Goal: Navigation & Orientation: Find specific page/section

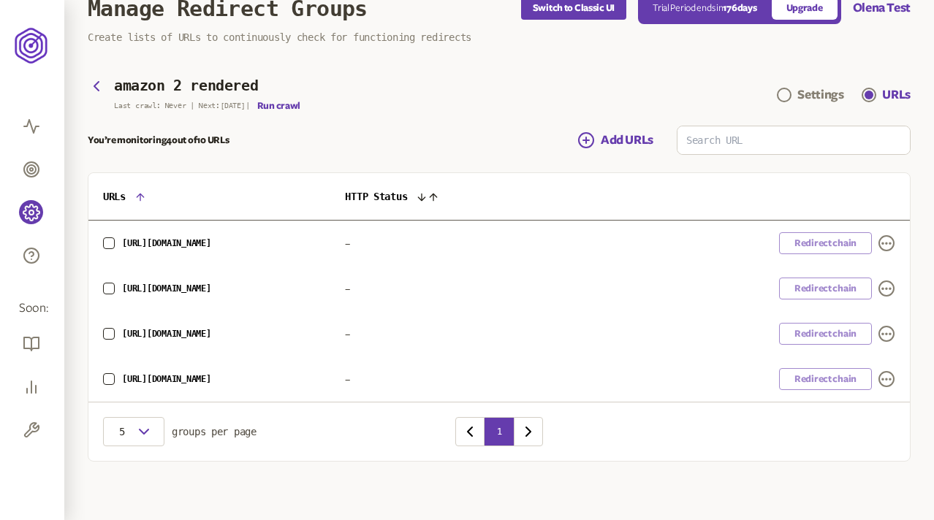
scroll to position [37, 0]
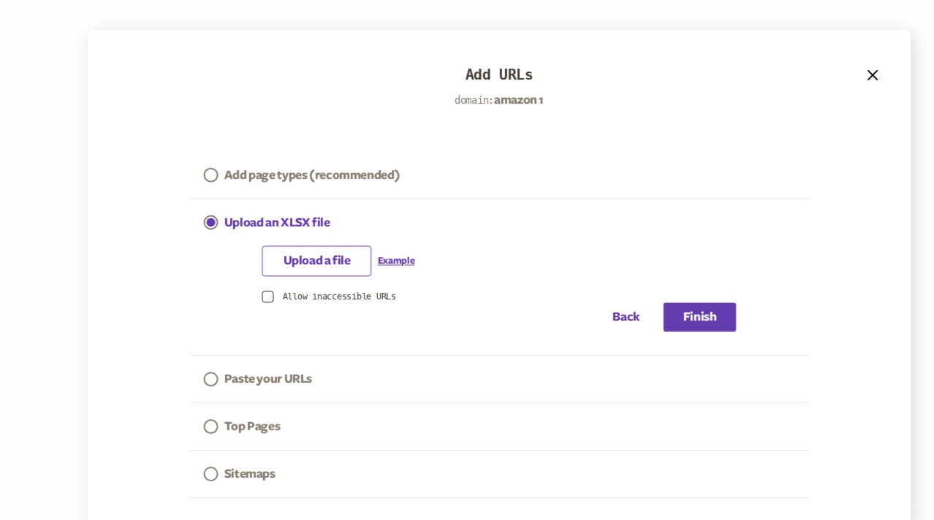
scroll to position [44, 0]
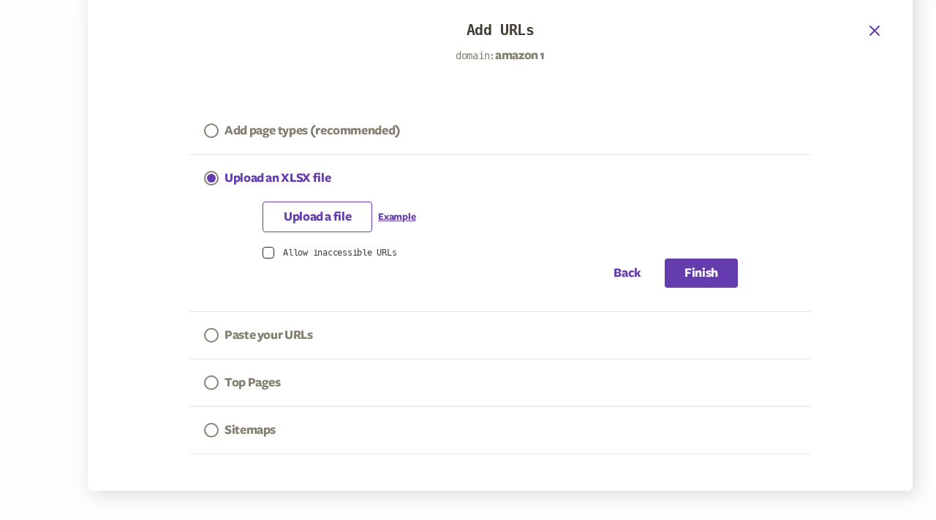
click at [871, 33] on icon "button" at bounding box center [875, 31] width 18 height 18
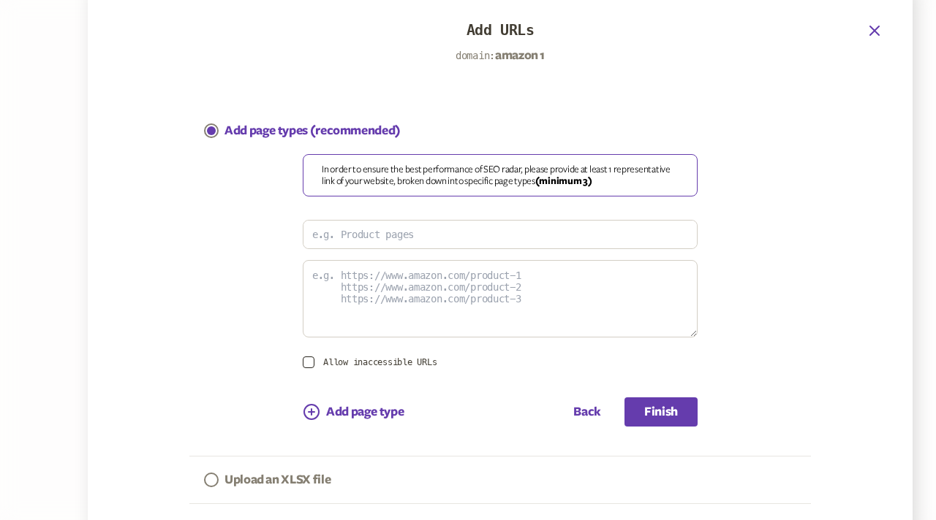
click at [872, 27] on icon "button" at bounding box center [875, 31] width 18 height 18
